Goal: Task Accomplishment & Management: Manage account settings

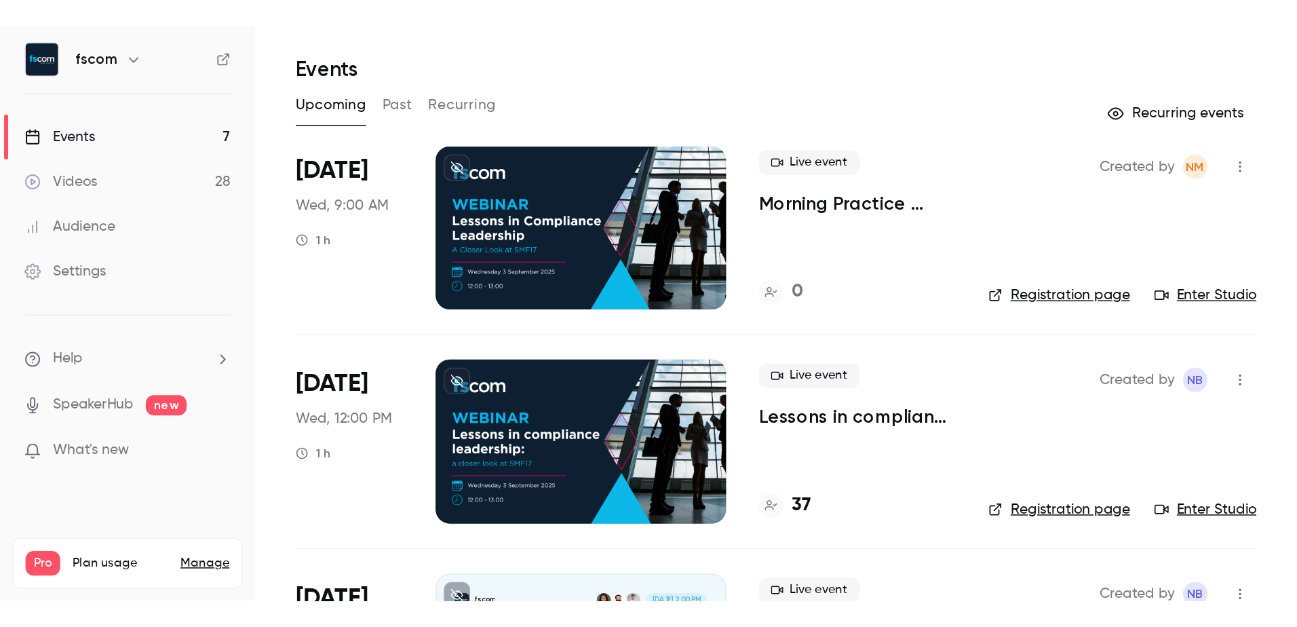
scroll to position [68, 0]
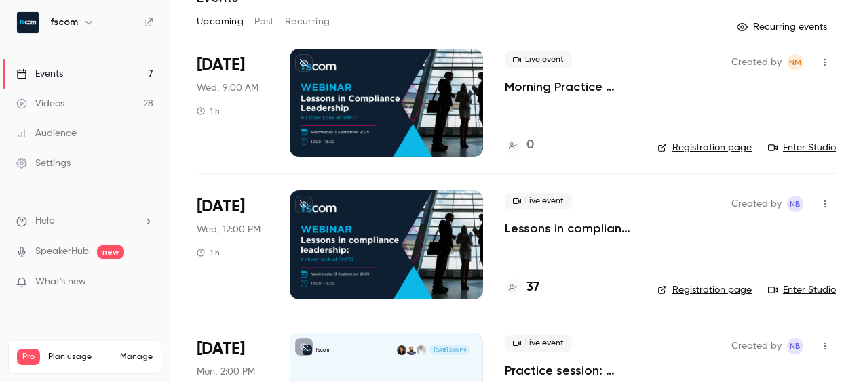
click at [798, 289] on link "Enter Studio" at bounding box center [802, 290] width 68 height 14
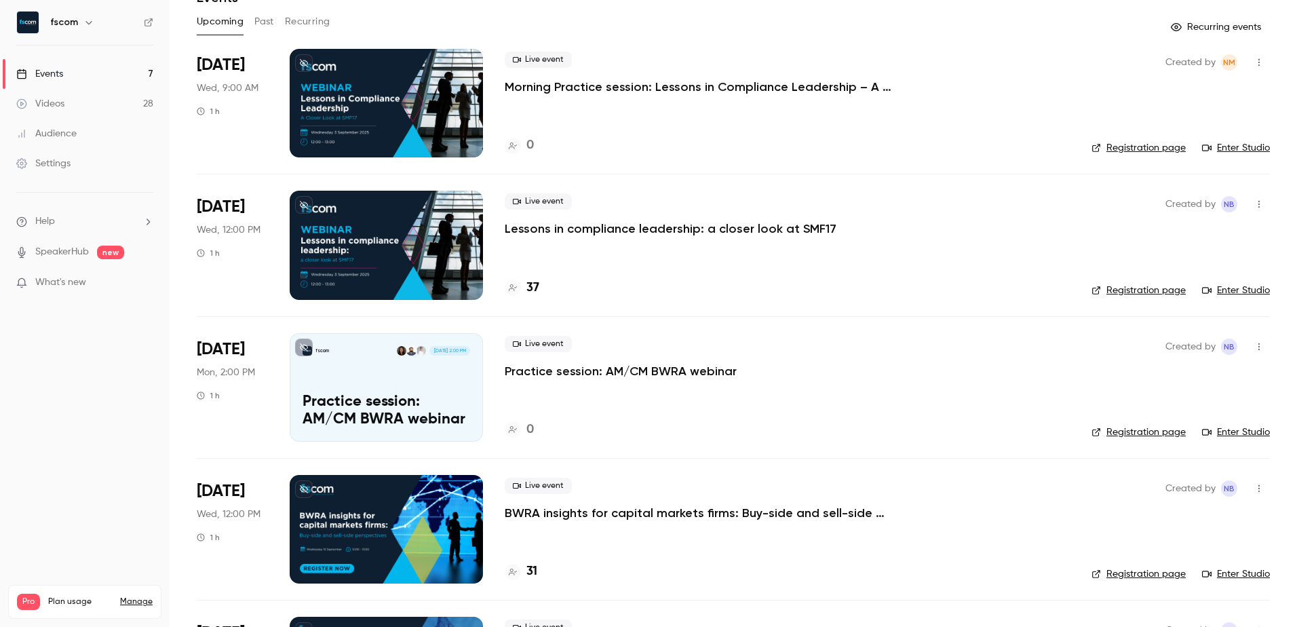
click at [862, 287] on link "Enter Studio" at bounding box center [1236, 290] width 68 height 14
click at [862, 153] on link "Enter Studio" at bounding box center [1236, 148] width 68 height 14
click at [862, 64] on icon "button" at bounding box center [1258, 62] width 11 height 9
click at [862, 129] on div "Invite to Studio" at bounding box center [1196, 132] width 103 height 14
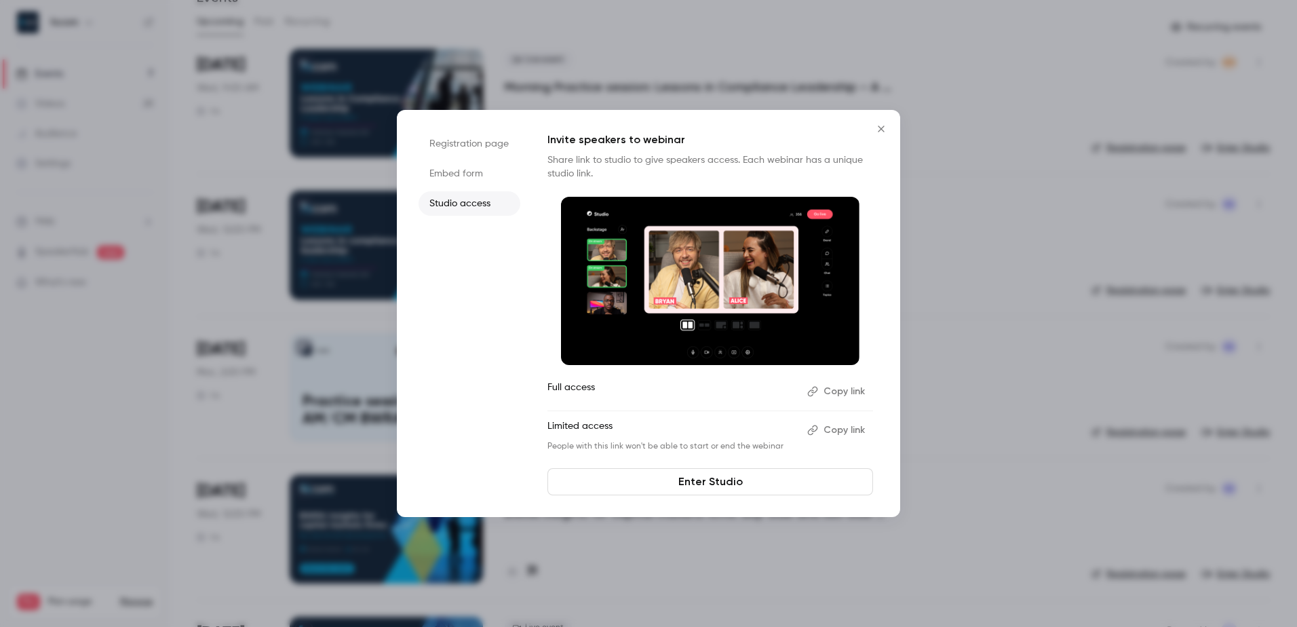
click at [839, 382] on button "Copy link" at bounding box center [837, 430] width 71 height 22
click at [862, 132] on icon "Close" at bounding box center [881, 128] width 16 height 11
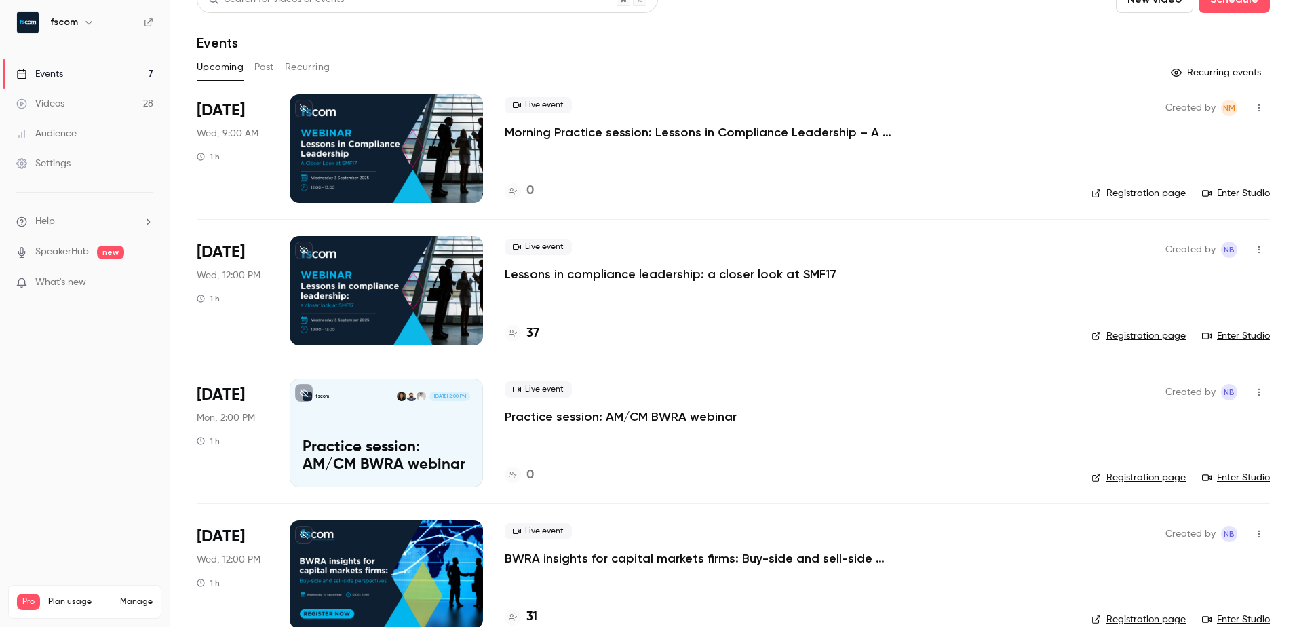
scroll to position [0, 0]
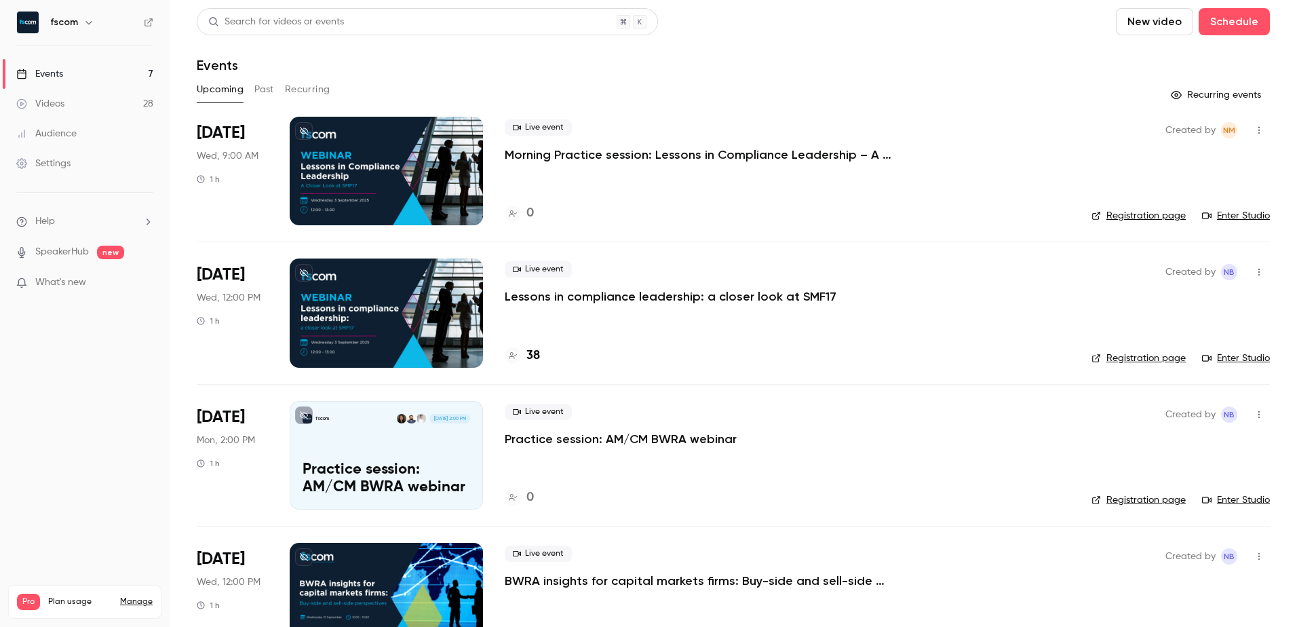
click at [778, 297] on p "Lessons in compliance leadership: a closer look at SMF17" at bounding box center [671, 296] width 332 height 16
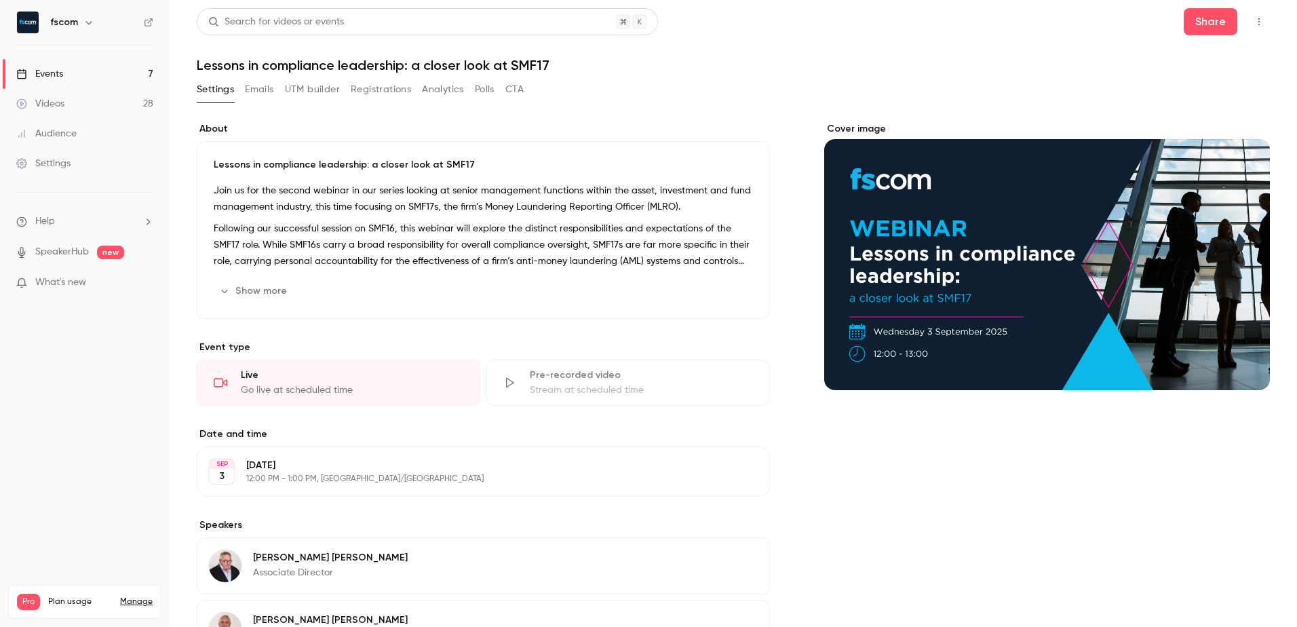
click at [1238, 363] on icon "Cover image" at bounding box center [1245, 365] width 15 height 11
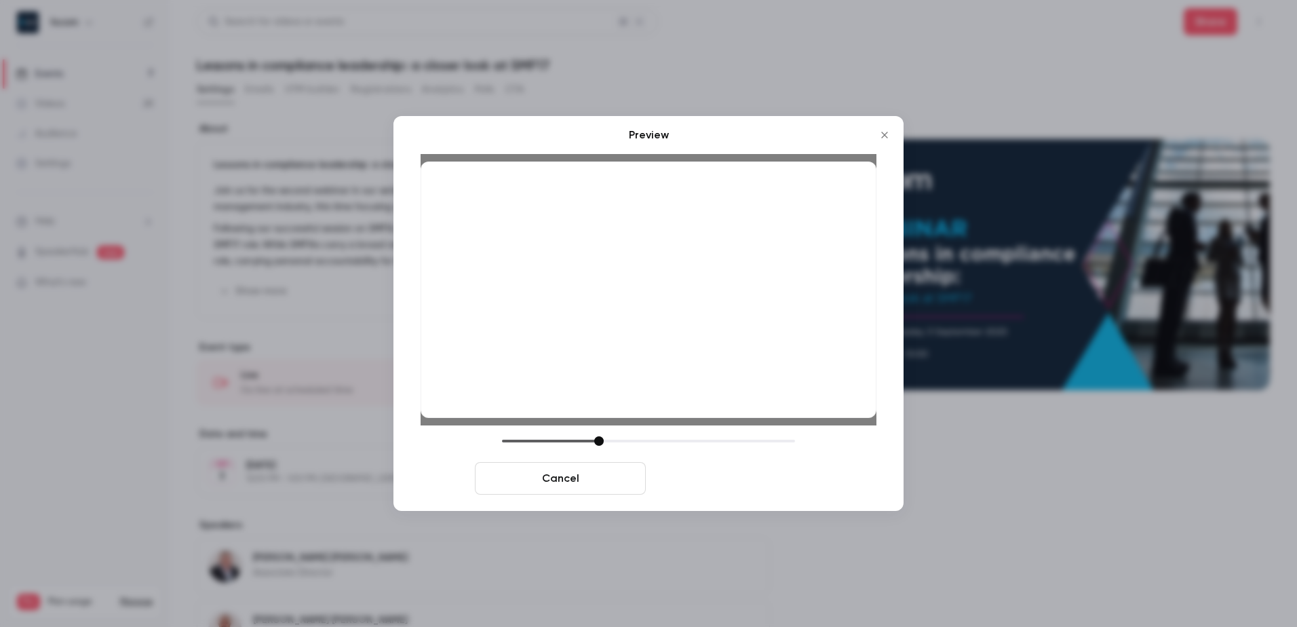
click at [723, 481] on button "Save cover" at bounding box center [736, 478] width 171 height 33
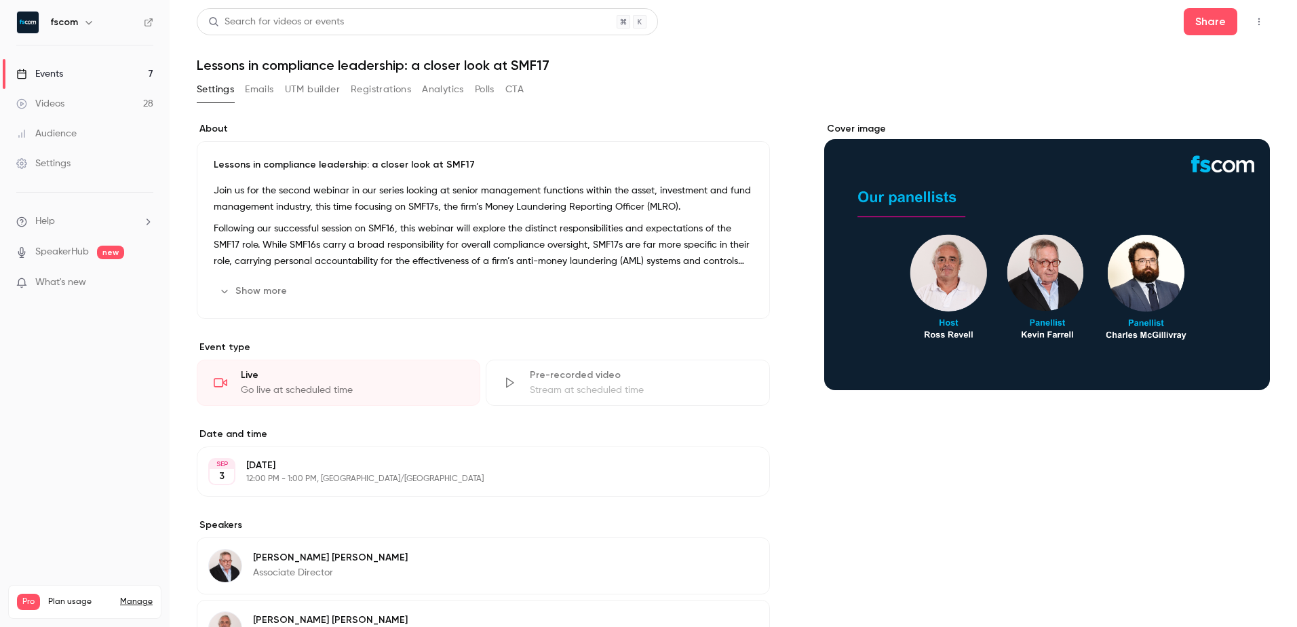
click at [252, 90] on button "Emails" at bounding box center [259, 90] width 28 height 22
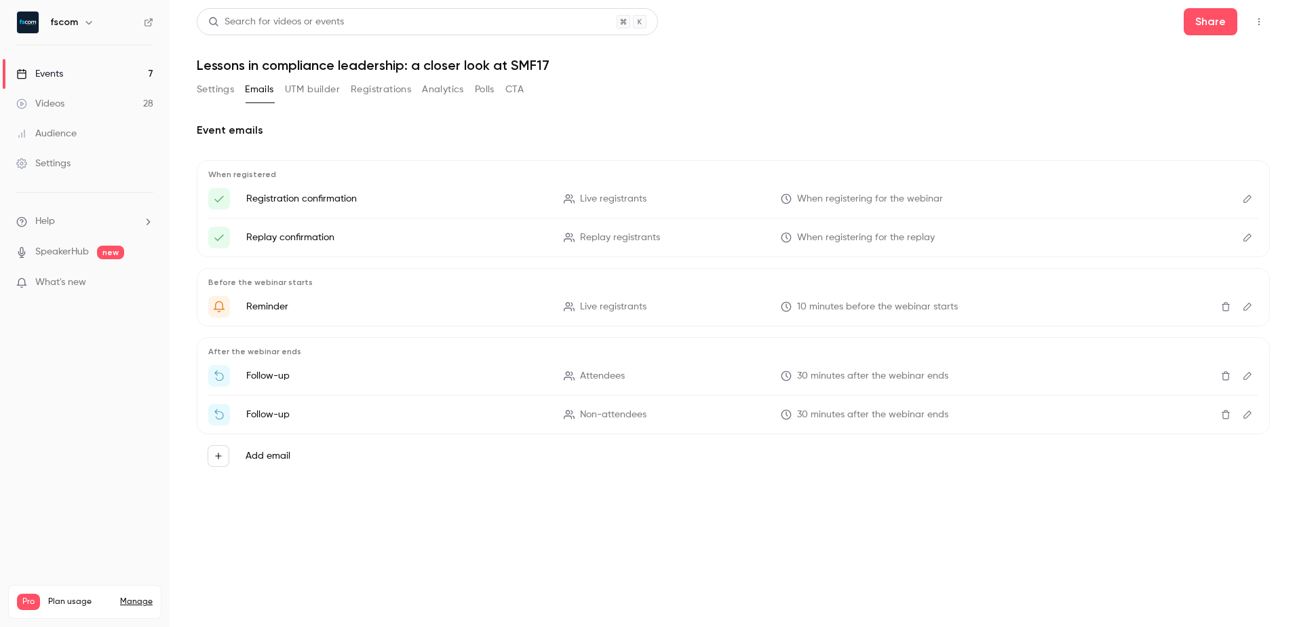
click at [207, 90] on button "Settings" at bounding box center [215, 90] width 37 height 22
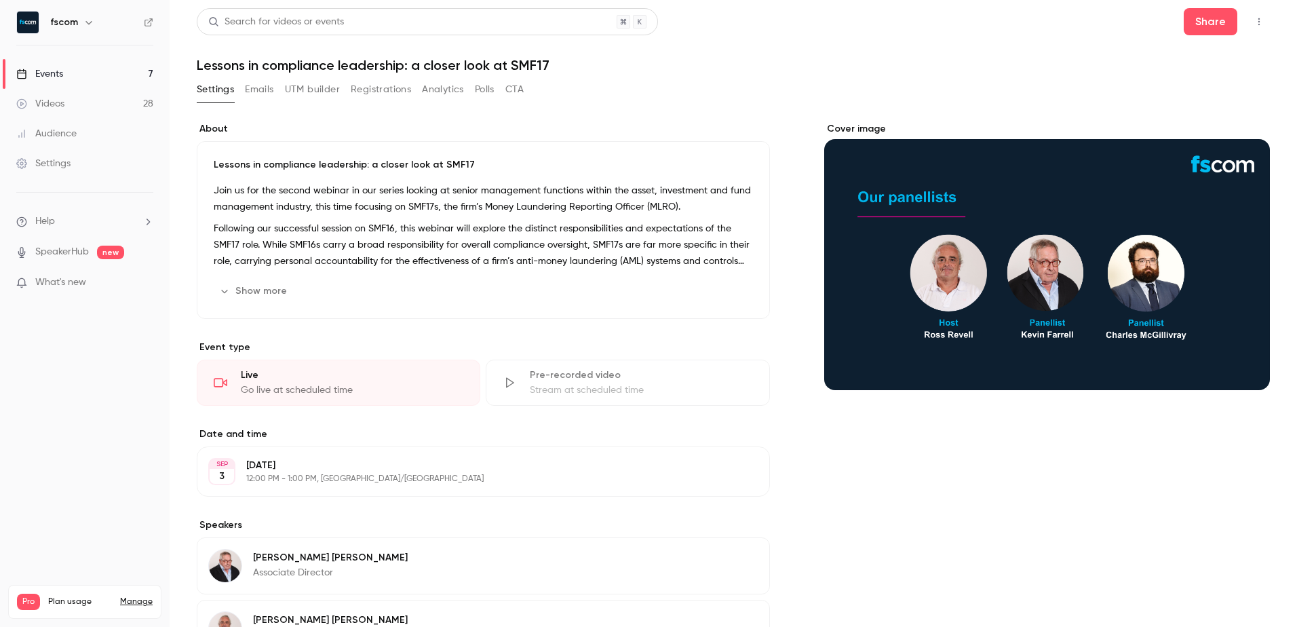
click at [58, 71] on div "Events" at bounding box center [39, 74] width 47 height 14
